Goal: Obtain resource: Obtain resource

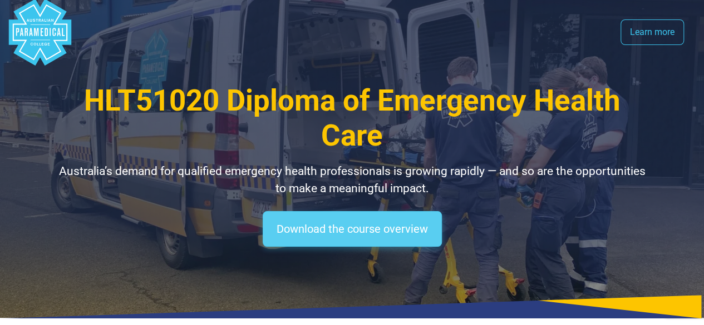
click at [367, 226] on link "Download the course overview" at bounding box center [352, 229] width 179 height 36
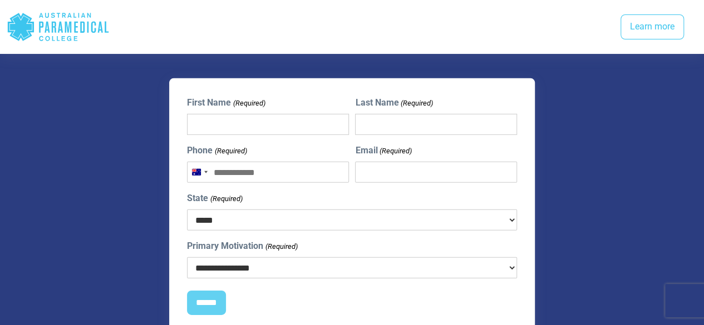
scroll to position [1587, 0]
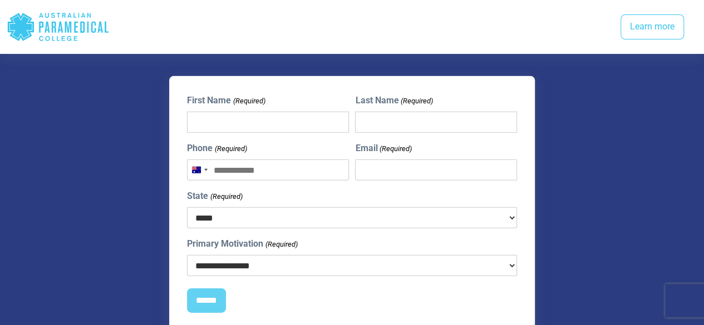
click at [251, 112] on input "First Name (Required)" at bounding box center [267, 122] width 161 height 21
type input "*****"
click at [392, 112] on input "Last Name (Required)" at bounding box center [435, 122] width 161 height 21
type input "********"
click at [263, 160] on input "Phone (Required)" at bounding box center [267, 170] width 161 height 21
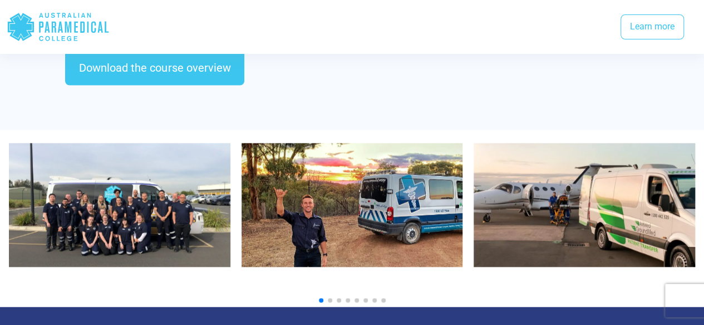
scroll to position [1207, 0]
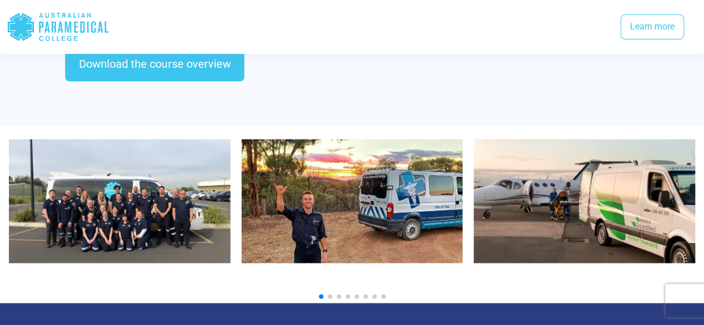
click at [587, 211] on img "3 / 10" at bounding box center [583, 202] width 221 height 124
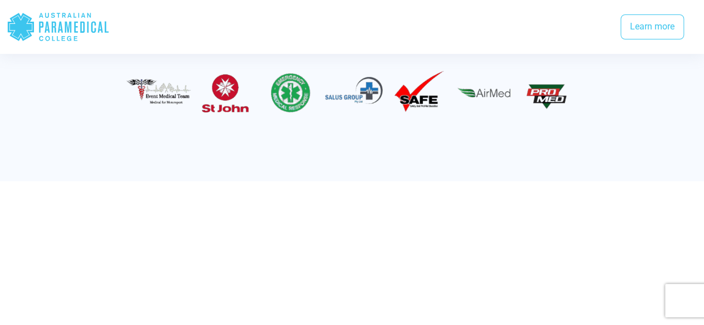
scroll to position [2165, 0]
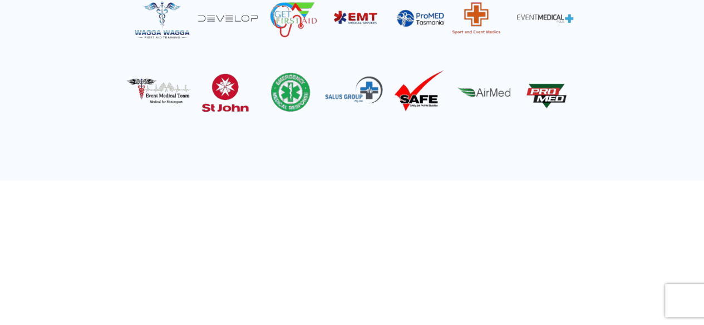
scroll to position [6, 0]
